Goal: Task Accomplishment & Management: Use online tool/utility

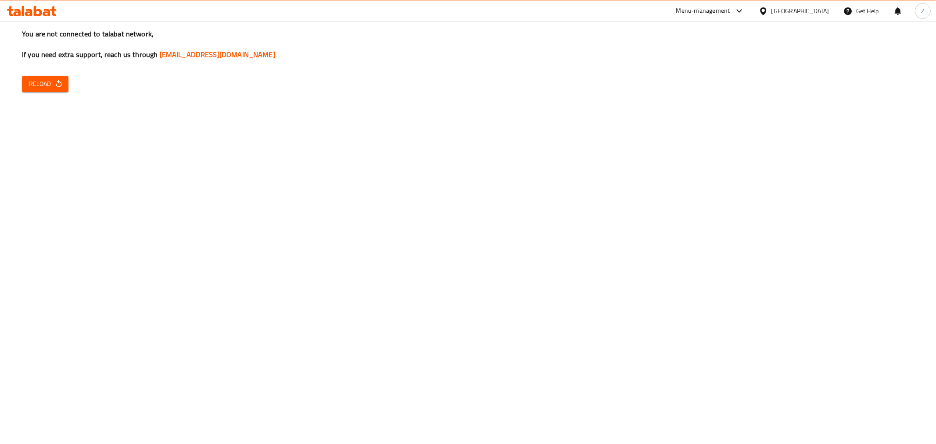
click at [39, 89] on span "Reload" at bounding box center [45, 84] width 32 height 11
click at [35, 82] on span "Reload" at bounding box center [45, 84] width 32 height 11
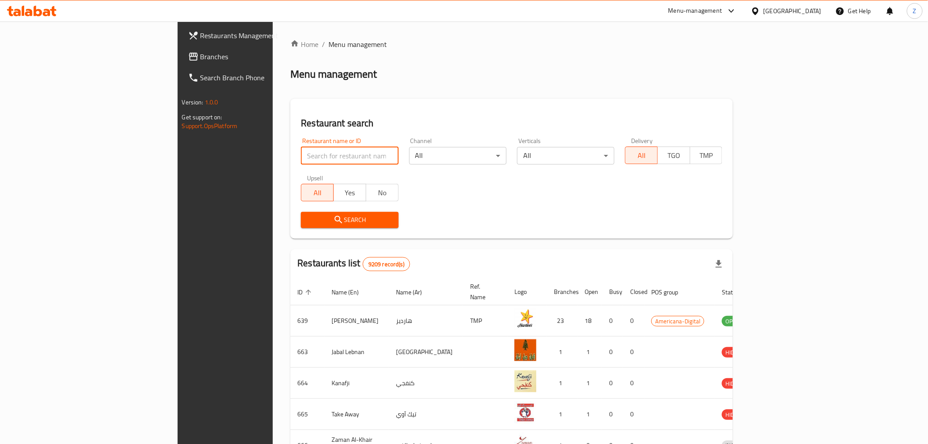
click at [301, 154] on input "search" at bounding box center [349, 156] width 97 height 18
click button "Search" at bounding box center [349, 220] width 97 height 16
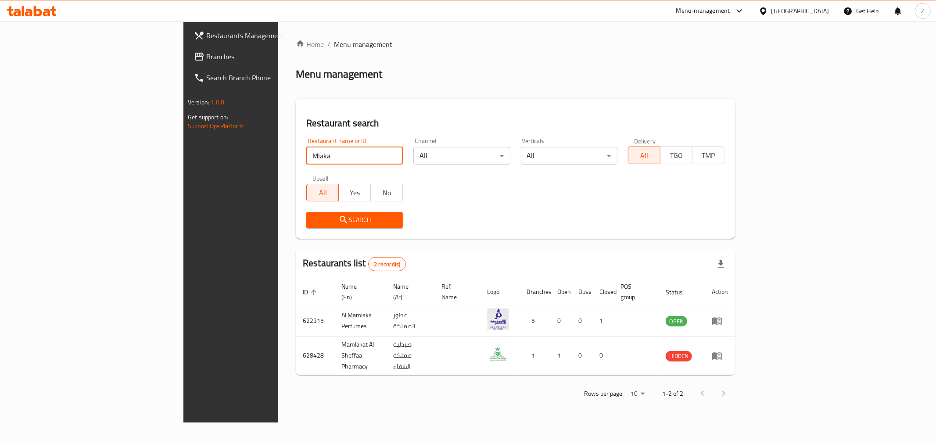
click at [306, 154] on input "Mlaka" at bounding box center [354, 156] width 97 height 18
click button "Search" at bounding box center [354, 220] width 97 height 16
type input "Malak al ta"
click button "Search" at bounding box center [354, 220] width 97 height 16
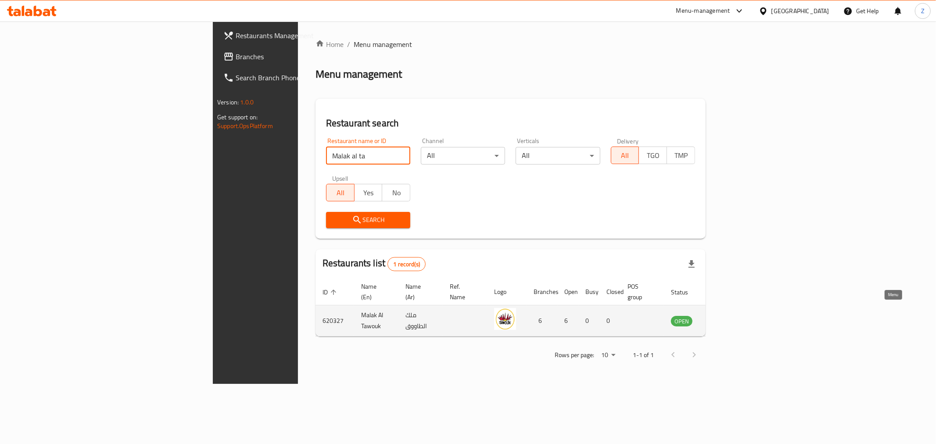
click at [727, 318] on icon "enhanced table" at bounding box center [722, 321] width 10 height 7
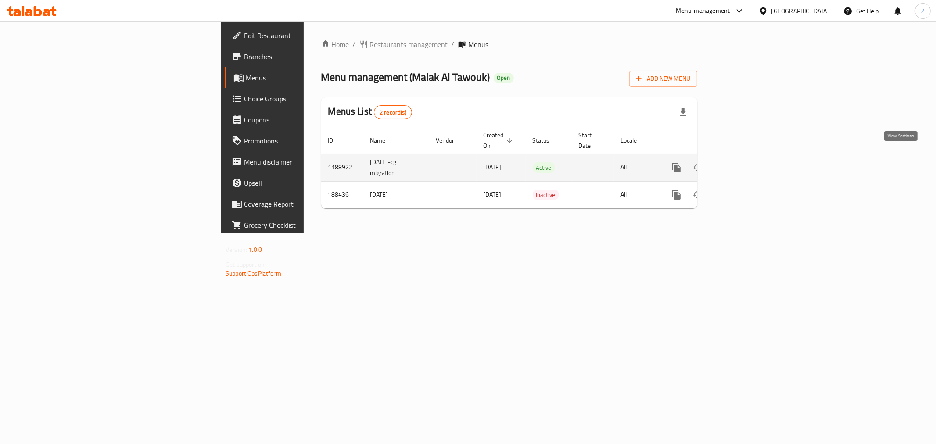
click at [750, 164] on link "enhanced table" at bounding box center [739, 167] width 21 height 21
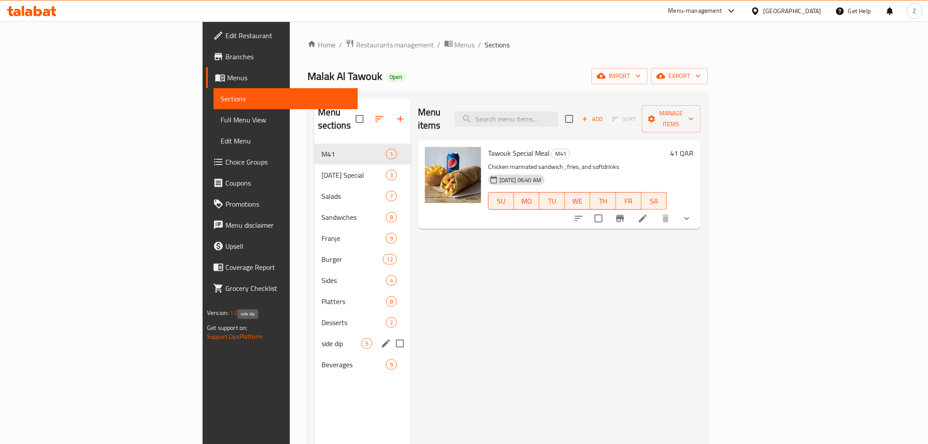
click at [322, 338] on span "side dip" at bounding box center [342, 343] width 40 height 11
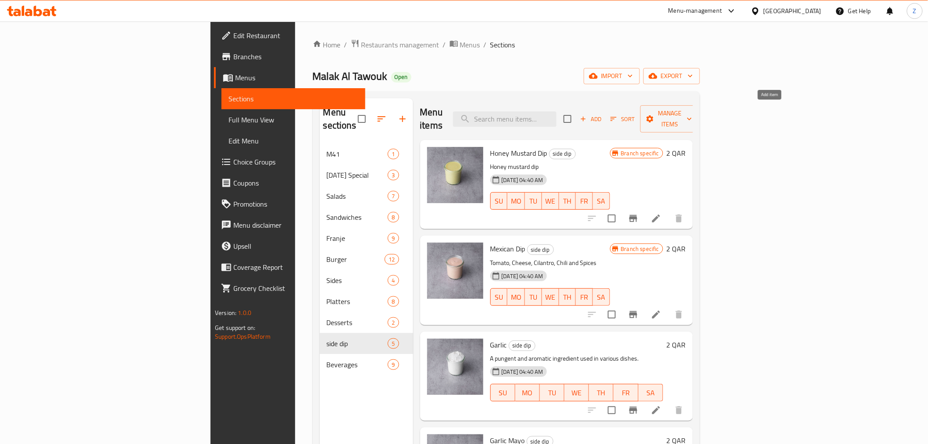
click at [603, 114] on span "Add" at bounding box center [591, 119] width 24 height 10
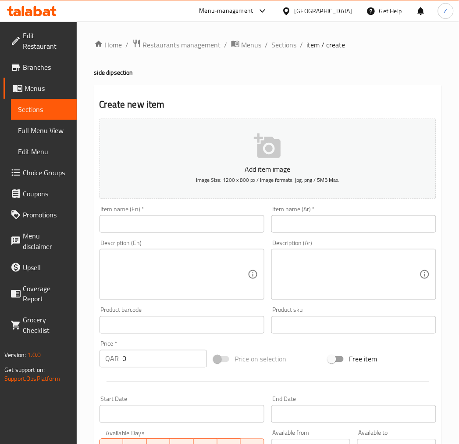
click at [155, 221] on input "text" at bounding box center [182, 224] width 165 height 18
paste input "Chimichurri dip"
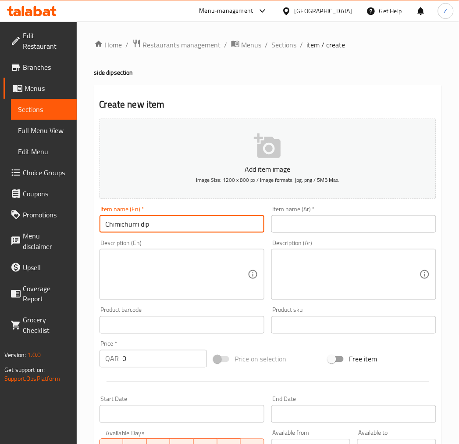
type input "Chimichurri dip"
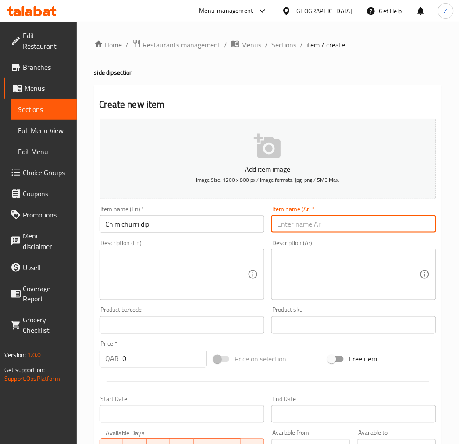
click at [306, 224] on input "text" at bounding box center [354, 224] width 165 height 18
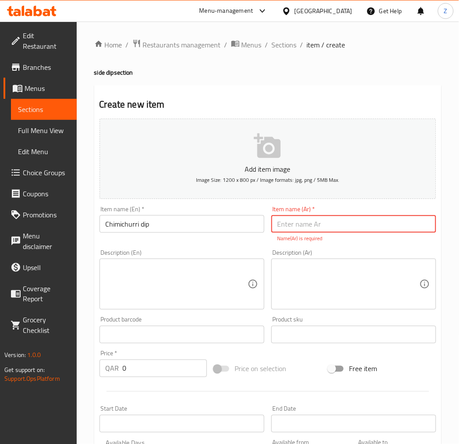
paste input "صلصة تشيميتشوري"
type input "صلصة تشيميتشوري"
click at [322, 282] on textarea at bounding box center [349, 284] width 142 height 42
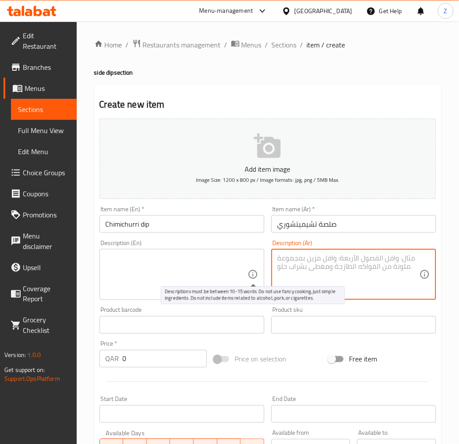
click at [256, 274] on icon at bounding box center [253, 274] width 11 height 11
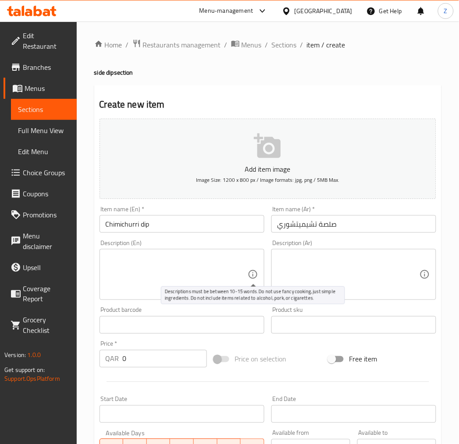
click at [251, 274] on icon at bounding box center [253, 274] width 11 height 11
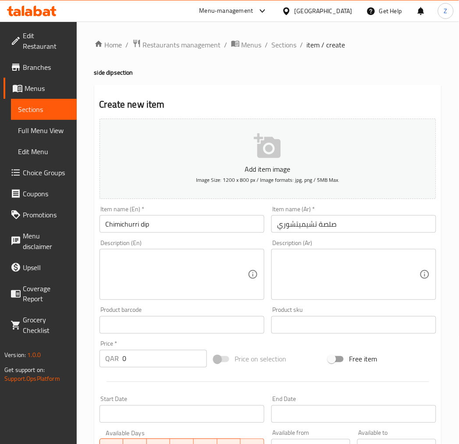
click at [160, 225] on input "Chimichurri dip" at bounding box center [182, 224] width 165 height 18
drag, startPoint x: 344, startPoint y: 222, endPoint x: 94, endPoint y: 224, distance: 250.1
click at [91, 223] on div "Home / Restaurants management / Menus / Sections / item / create side dip secti…" at bounding box center [268, 320] width 383 height 598
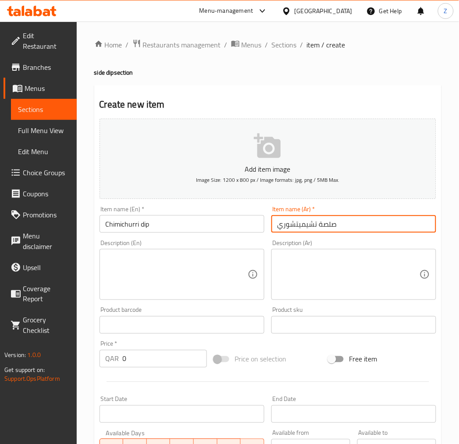
click at [116, 225] on input "Chimichurri dip" at bounding box center [182, 224] width 165 height 18
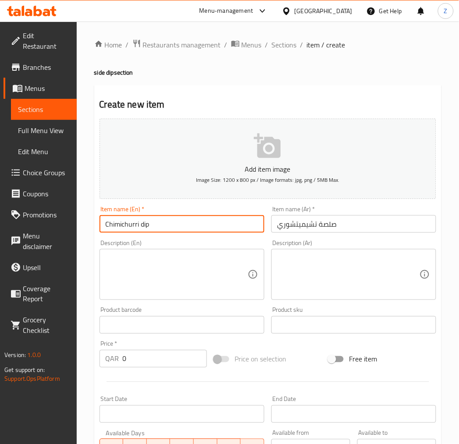
click at [116, 225] on input "Chimichurri dip" at bounding box center [182, 224] width 165 height 18
click at [201, 269] on textarea at bounding box center [177, 275] width 142 height 42
paste textarea "Herb dip with parsley, garlic, and olive oil."
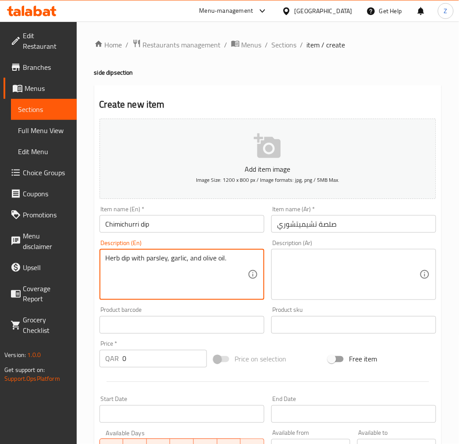
type textarea "Herb dip with parsley, garlic, and olive oil."
click at [311, 276] on textarea at bounding box center [349, 275] width 142 height 42
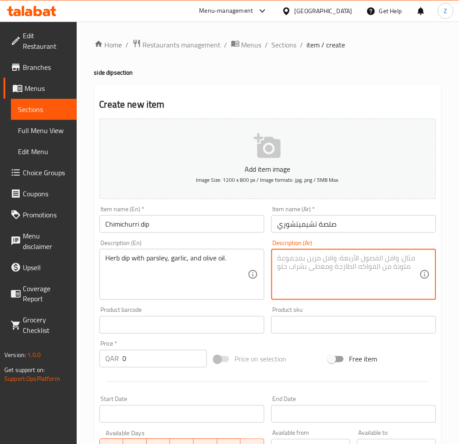
paste textarea "صوص أعشاب مع بقدونس وثوم وزيت زيتون."
type textarea "صوص أعشاب مع بقدونس وثوم وزيت زيتون."
click at [134, 358] on input "0" at bounding box center [165, 359] width 84 height 18
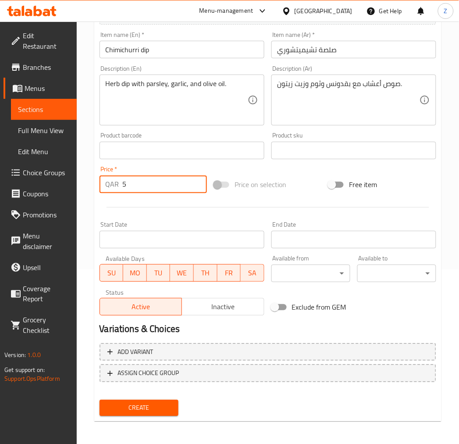
scroll to position [175, 0]
type input "5"
click at [153, 407] on span "Create" at bounding box center [139, 407] width 65 height 11
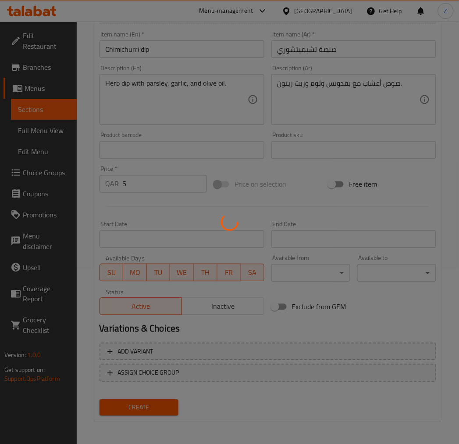
type input "0"
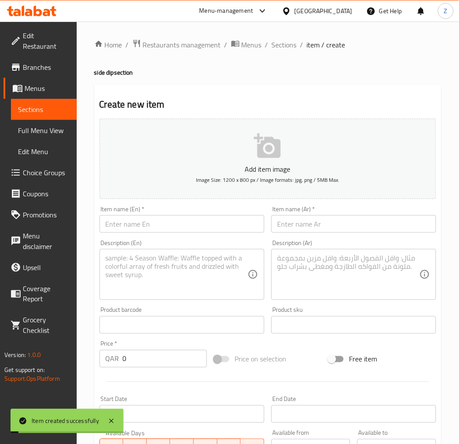
scroll to position [0, 0]
click at [283, 41] on span "Sections" at bounding box center [284, 44] width 25 height 11
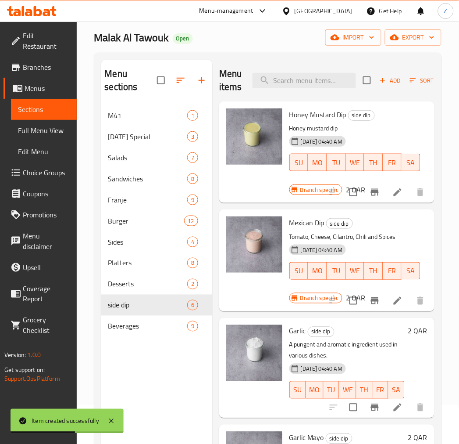
scroll to position [25, 0]
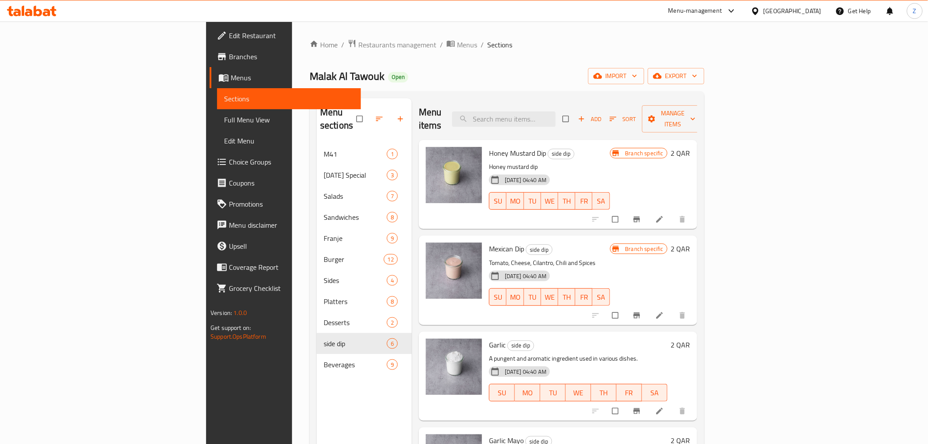
click at [466, 9] on div "Menu-management" at bounding box center [696, 11] width 54 height 11
click at [466, 116] on div "Restaurant-Management" at bounding box center [690, 118] width 69 height 10
